Goal: Navigation & Orientation: Find specific page/section

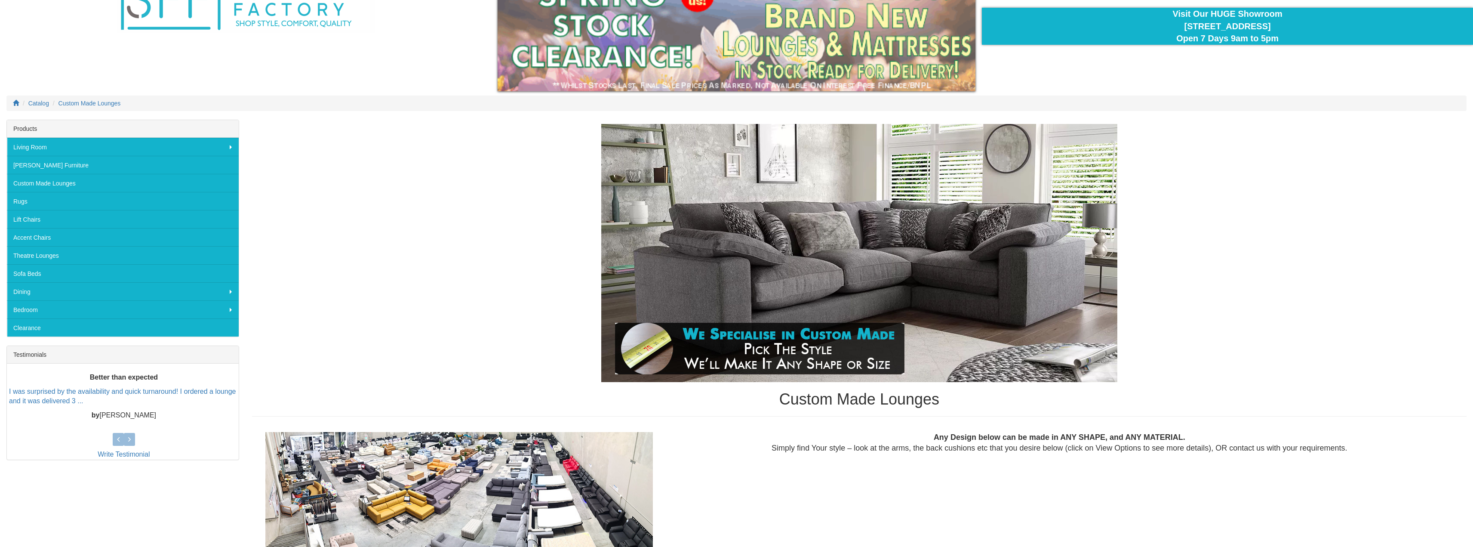
scroll to position [172, 0]
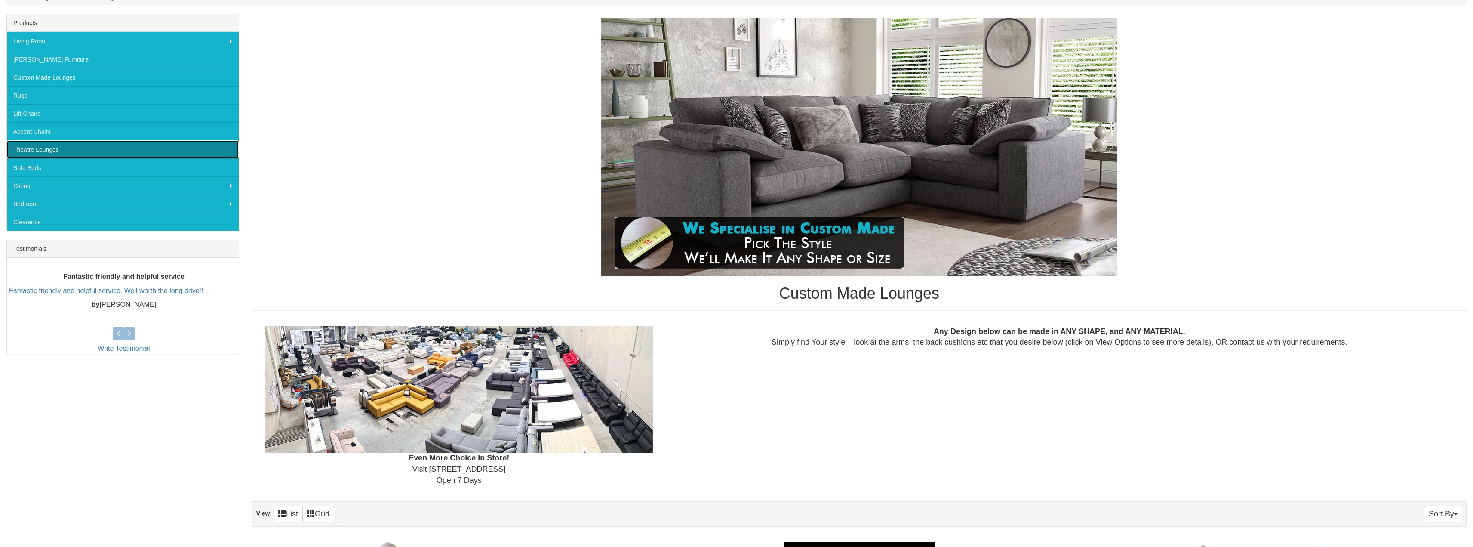
click at [83, 145] on link "Theatre Lounges" at bounding box center [123, 149] width 232 height 18
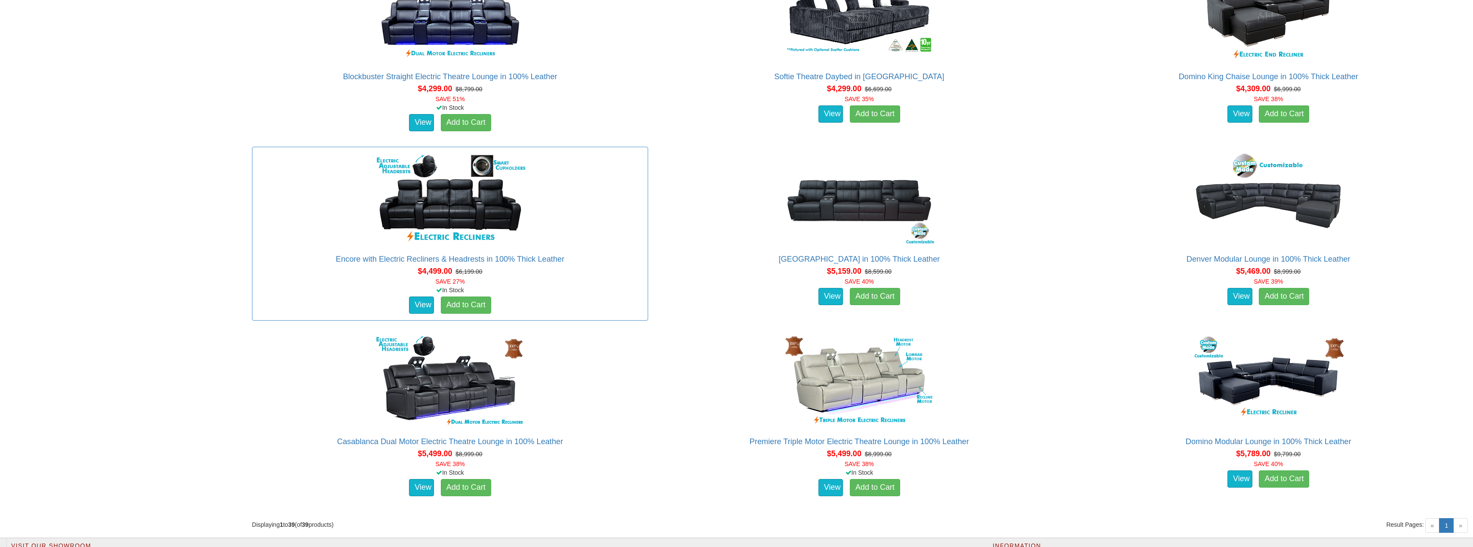
scroll to position [2514, 0]
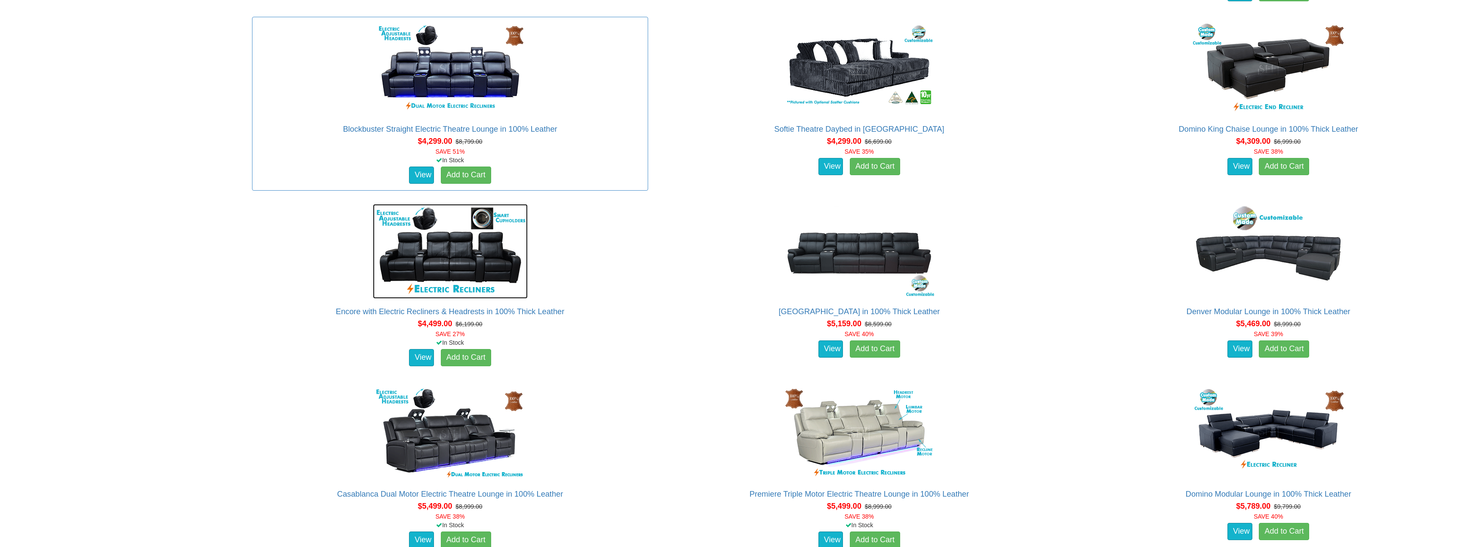
drag, startPoint x: 313, startPoint y: 205, endPoint x: 329, endPoint y: 45, distance: 160.4
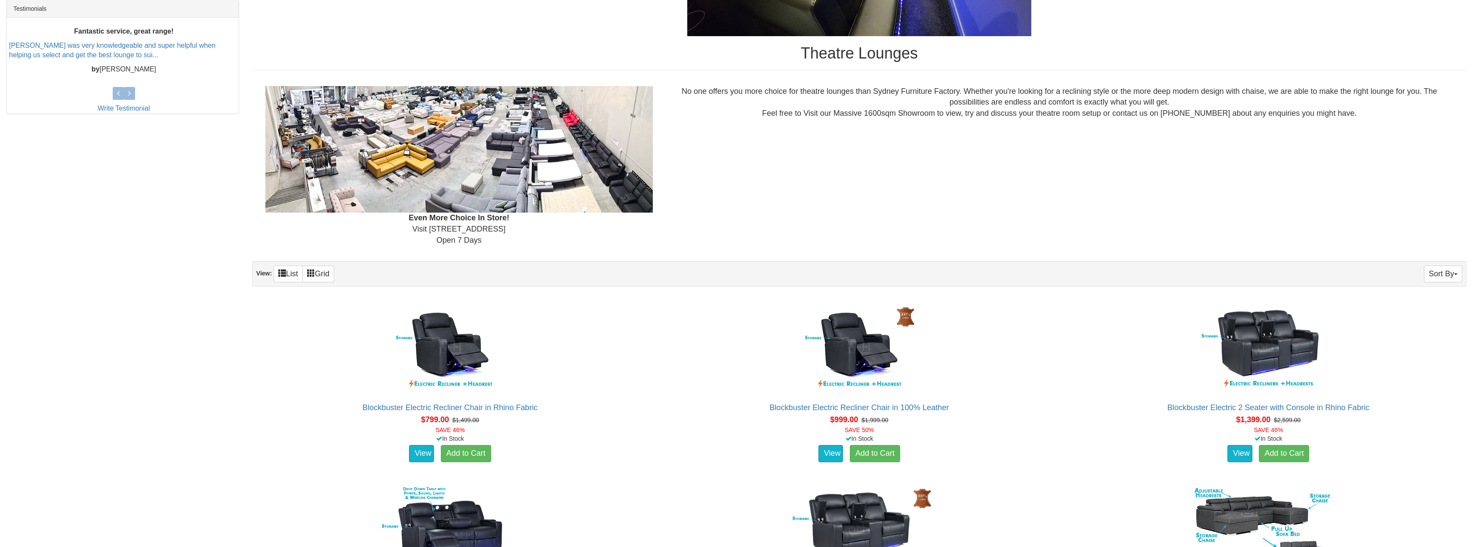
scroll to position [0, 0]
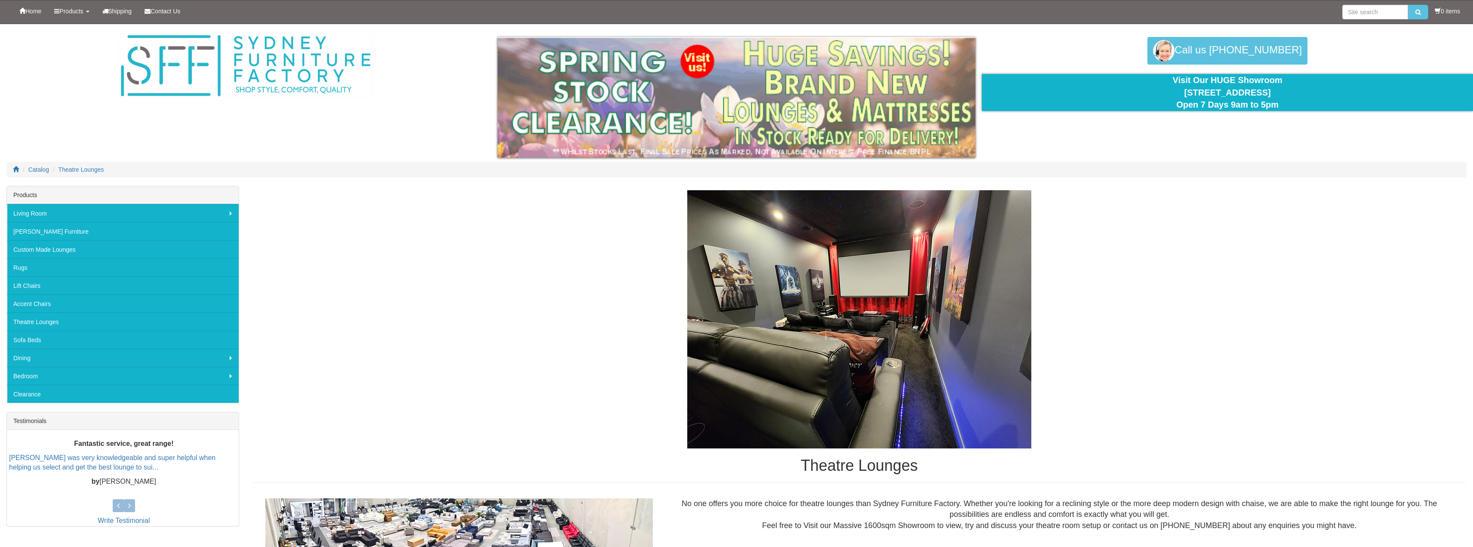
drag, startPoint x: 190, startPoint y: 185, endPoint x: 190, endPoint y: 58, distance: 126.0
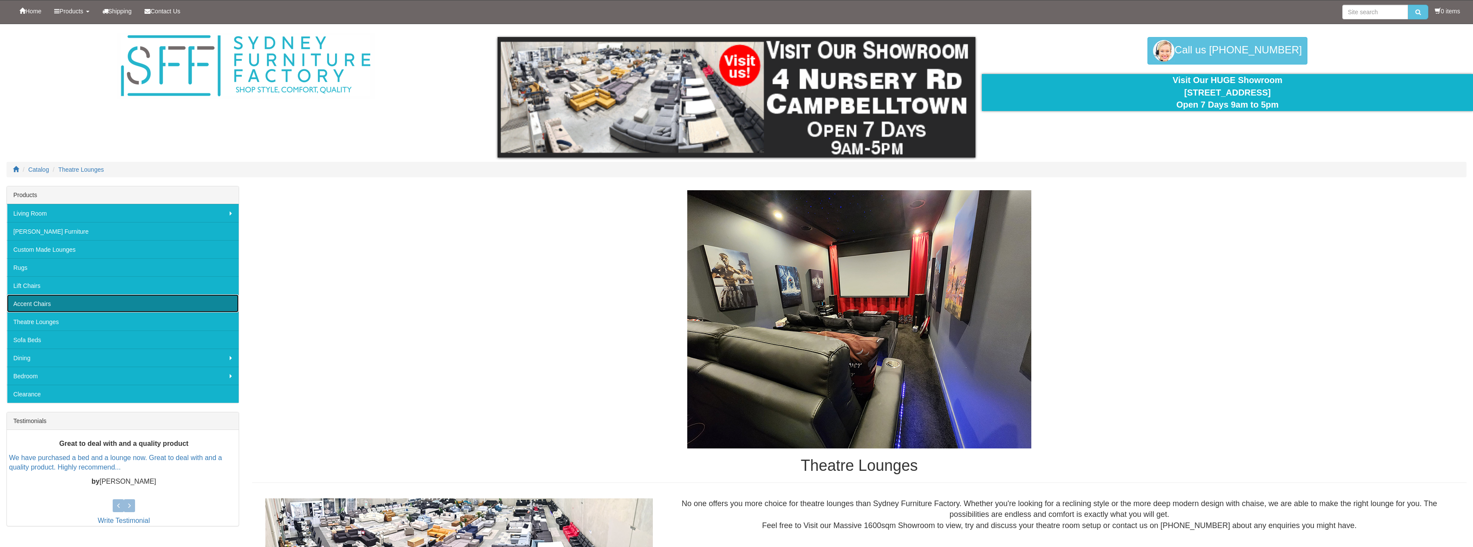
click at [62, 304] on link "Accent Chairs" at bounding box center [123, 303] width 232 height 18
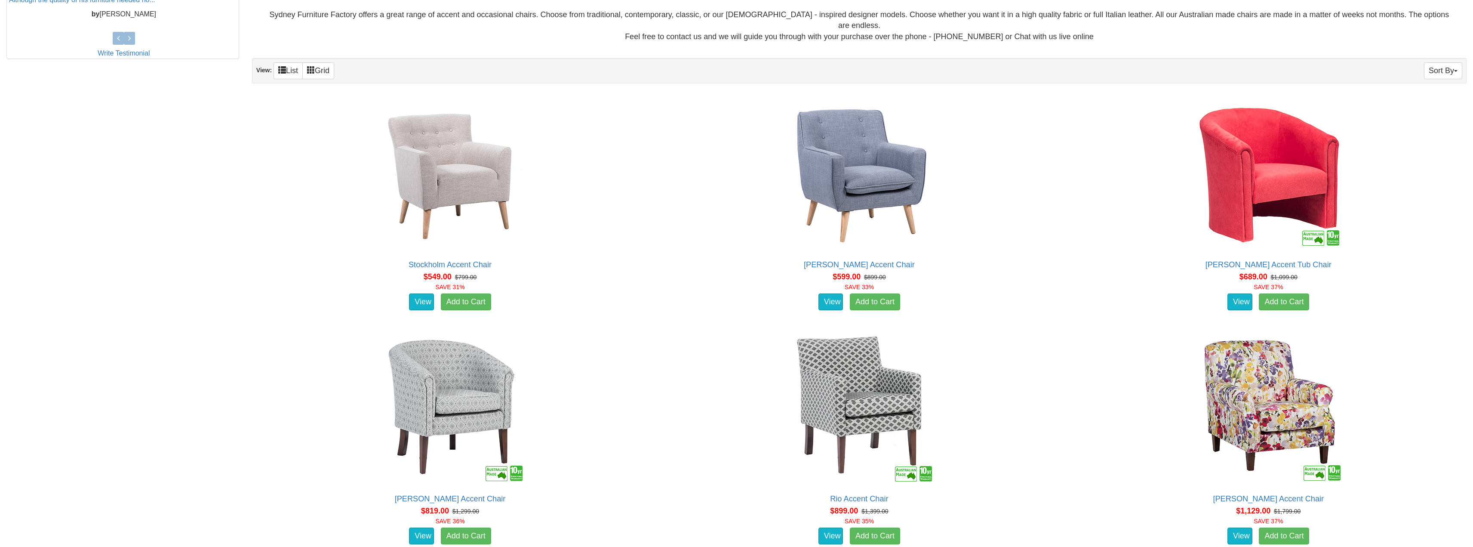
scroll to position [428, 0]
